Goal: Information Seeking & Learning: Learn about a topic

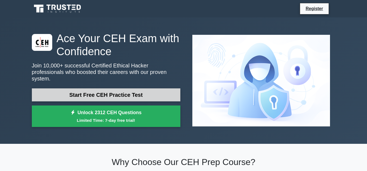
click at [130, 92] on link "Start Free CEH Practice Test" at bounding box center [106, 95] width 149 height 13
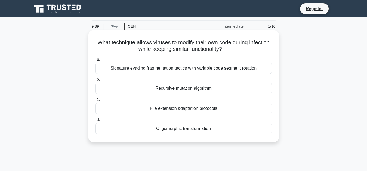
click at [184, 91] on div "Recursive mutation algorithm" at bounding box center [184, 88] width 176 height 11
click at [96, 81] on input "b. Recursive mutation algorithm" at bounding box center [96, 80] width 0 height 4
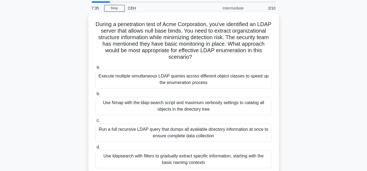
scroll to position [28, 0]
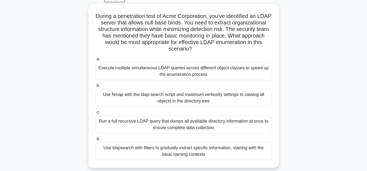
click at [38, 39] on div "During a penetration test of Acme Corporation, you've identified an LDAP server…" at bounding box center [184, 89] width 310 height 170
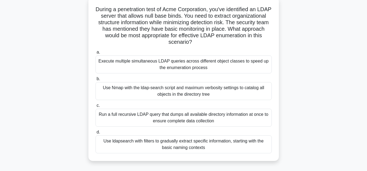
scroll to position [56, 0]
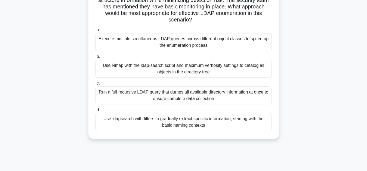
click at [176, 65] on div "Use Nmap with the ldap-search script and maximum verbosity settings to catalog …" at bounding box center [184, 69] width 176 height 18
click at [96, 59] on input "b. Use Nmap with the ldap-search script and maximum verbosity settings to catal…" at bounding box center [96, 57] width 0 height 4
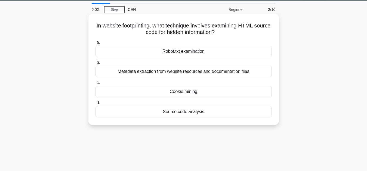
scroll to position [0, 0]
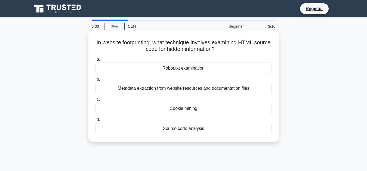
click at [162, 68] on div "Robot.txt examination" at bounding box center [184, 68] width 176 height 11
click at [96, 61] on input "a. Robot.txt examination" at bounding box center [96, 60] width 0 height 4
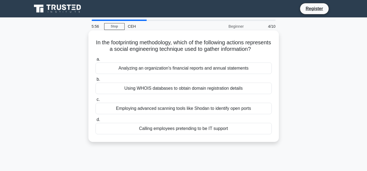
click at [149, 112] on div "Employing advanced scanning tools like Shodan to identify open ports" at bounding box center [184, 108] width 176 height 11
click at [96, 102] on input "c. Employing advanced scanning tools like Shodan to identify open ports" at bounding box center [96, 100] width 0 height 4
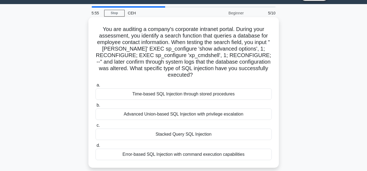
scroll to position [28, 0]
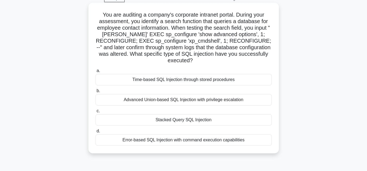
click at [173, 115] on div "Stacked Query SQL Injection" at bounding box center [184, 119] width 176 height 11
click at [96, 113] on input "c. Stacked Query SQL Injection" at bounding box center [96, 111] width 0 height 4
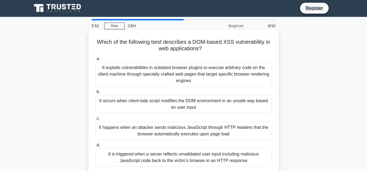
scroll to position [0, 0]
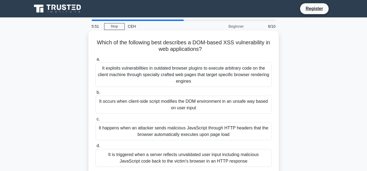
click at [218, 104] on div "It occurs when client-side script modifies the DOM environment in an unsafe way…" at bounding box center [184, 105] width 176 height 18
click at [96, 95] on input "b. It occurs when client-side script modifies the DOM environment in an unsafe …" at bounding box center [96, 93] width 0 height 4
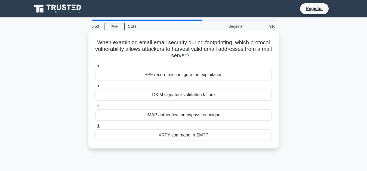
click at [201, 142] on div "a. SPF record misconfiguration exploitation b. DKIM signature validation failure" at bounding box center [183, 102] width 183 height 81
click at [200, 136] on div "VRFY command in SMTP" at bounding box center [184, 135] width 176 height 11
click at [96, 128] on input "d. VRFY command in SMTP" at bounding box center [96, 127] width 0 height 4
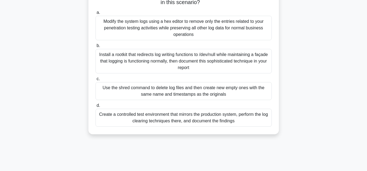
scroll to position [83, 0]
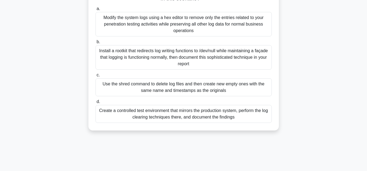
click at [196, 64] on div "Install a rootkit that redirects log writing functions to /dev/null while maint…" at bounding box center [184, 57] width 176 height 25
click at [96, 44] on input "b. Install a rootkit that redirects log writing functions to /dev/null while ma…" at bounding box center [96, 42] width 0 height 4
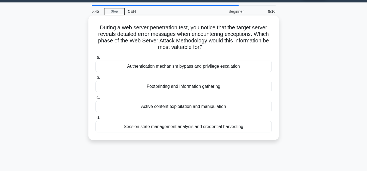
scroll to position [0, 0]
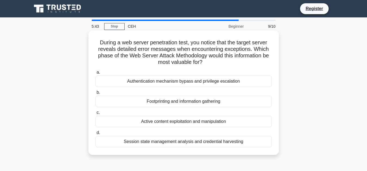
click at [179, 82] on div "Authentication mechanism bypass and privilege escalation" at bounding box center [184, 81] width 176 height 11
click at [96, 74] on input "a. Authentication mechanism bypass and privilege escalation" at bounding box center [96, 73] width 0 height 4
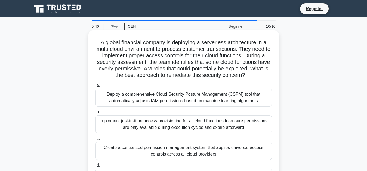
click at [173, 127] on div "Implement just-in-time access provisioning for all cloud functions to ensure pe…" at bounding box center [184, 124] width 176 height 18
click at [96, 114] on input "b. Implement just-in-time access provisioning for all cloud functions to ensure…" at bounding box center [96, 113] width 0 height 4
